Goal: Information Seeking & Learning: Learn about a topic

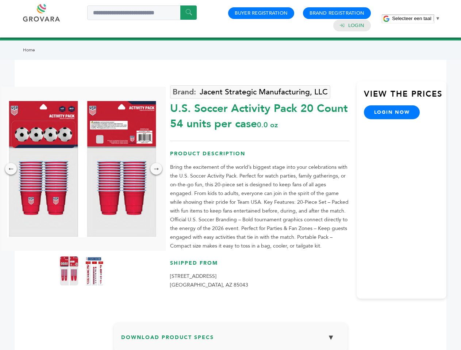
click at [416, 18] on span "Selecteer een taal" at bounding box center [411, 18] width 39 height 5
click at [82, 169] on img at bounding box center [81, 168] width 149 height 137
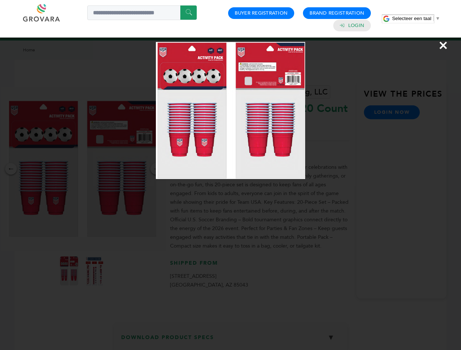
click at [11, 169] on div "×" at bounding box center [230, 175] width 461 height 350
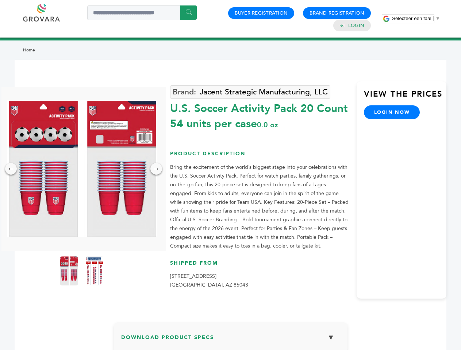
click at [156, 169] on div "→" at bounding box center [156, 169] width 12 height 12
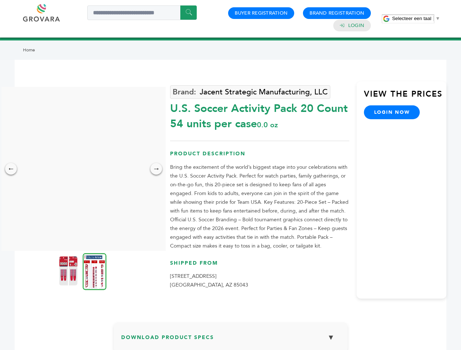
click at [69, 271] on img at bounding box center [68, 270] width 18 height 29
click at [0, 0] on div "×" at bounding box center [0, 0] width 0 height 0
click at [230, 340] on h3 "Download Product Specs ▼" at bounding box center [230, 340] width 219 height 21
